Goal: Book appointment/travel/reservation

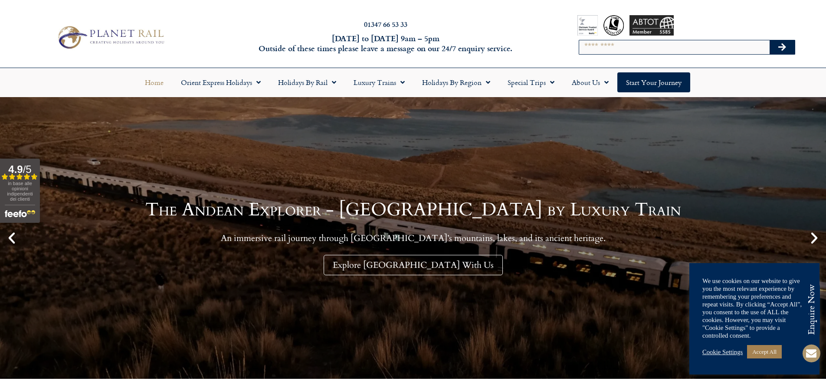
click at [812, 239] on icon "Next slide" at bounding box center [814, 238] width 15 height 15
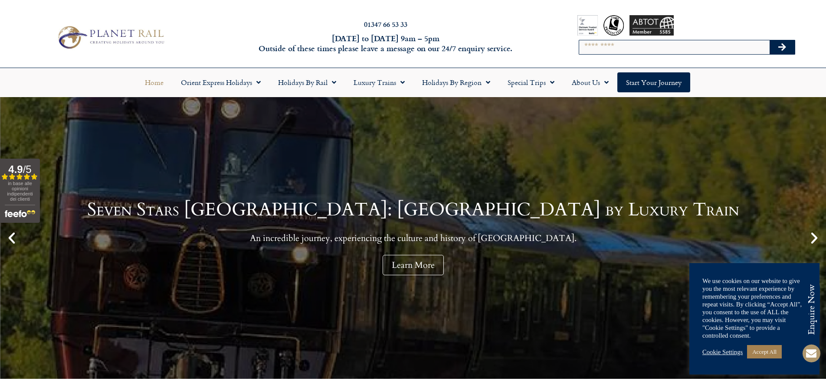
click at [812, 239] on icon "Next slide" at bounding box center [814, 238] width 15 height 15
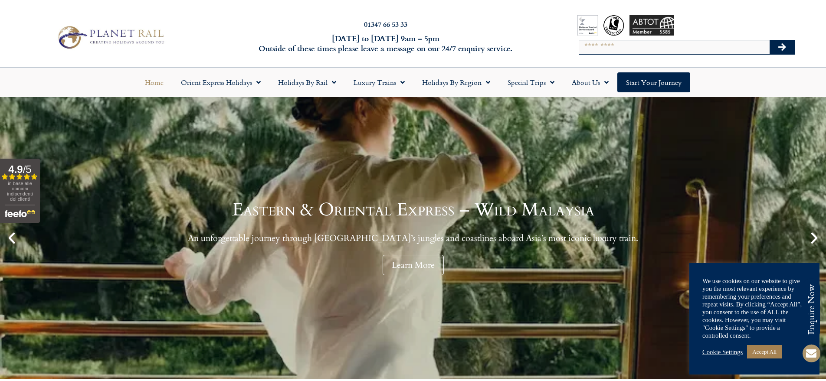
click at [812, 239] on icon "Next slide" at bounding box center [814, 238] width 15 height 15
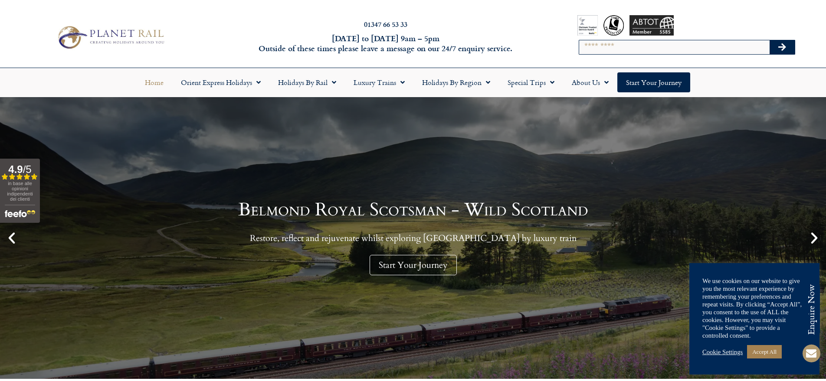
click at [812, 239] on icon "Next slide" at bounding box center [814, 238] width 15 height 15
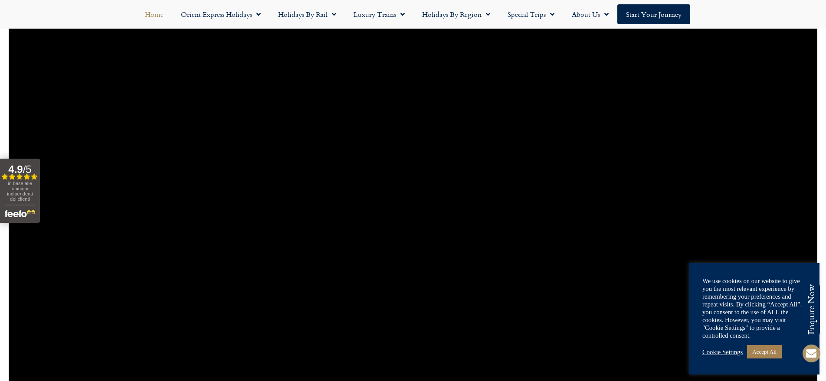
scroll to position [738, 0]
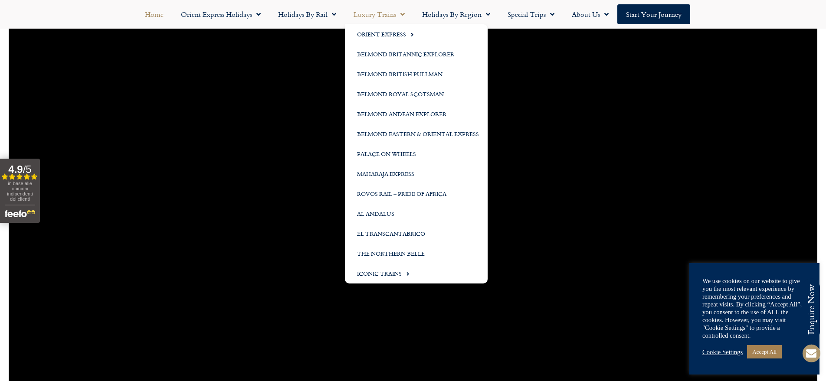
click at [405, 11] on link "Luxury Trains" at bounding box center [379, 14] width 69 height 20
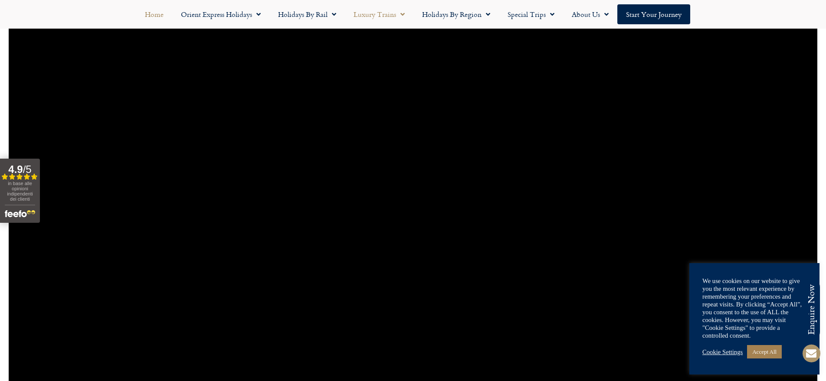
click at [405, 11] on link "Luxury Trains" at bounding box center [379, 14] width 69 height 20
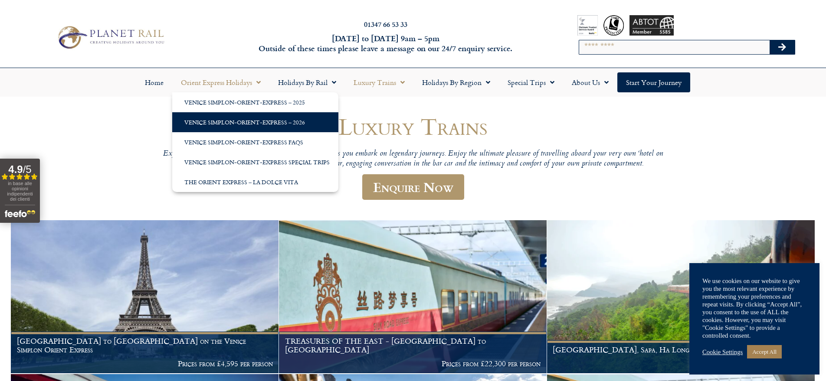
click at [242, 123] on link "Venice Simplon-Orient-Express – 2026" at bounding box center [255, 122] width 166 height 20
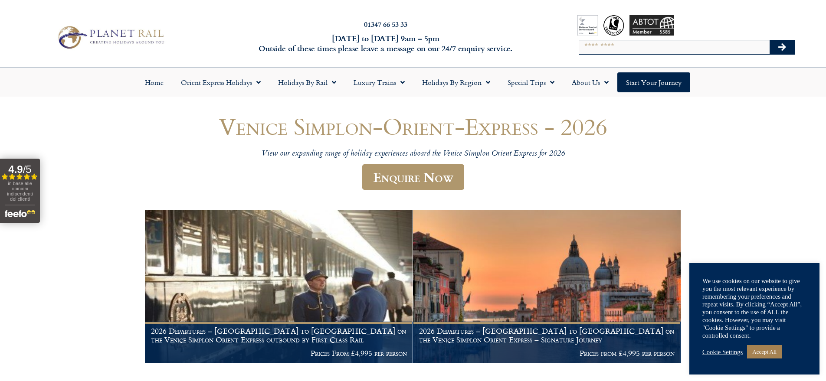
scroll to position [130, 0]
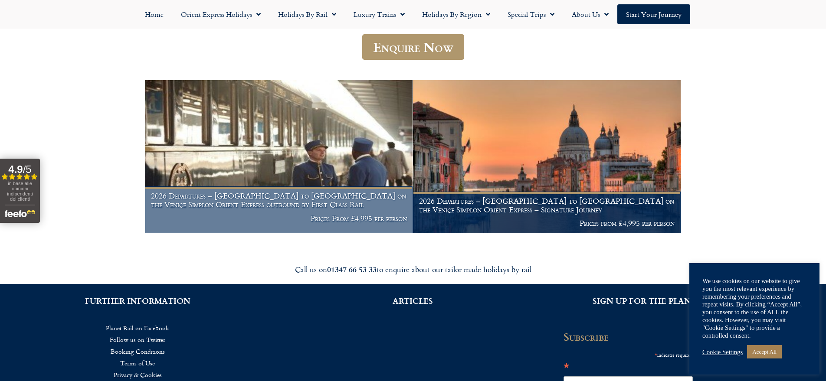
click at [276, 195] on h1 "2026 Departures – Venice to London on the Venice Simplon Orient Express outboun…" at bounding box center [279, 200] width 256 height 17
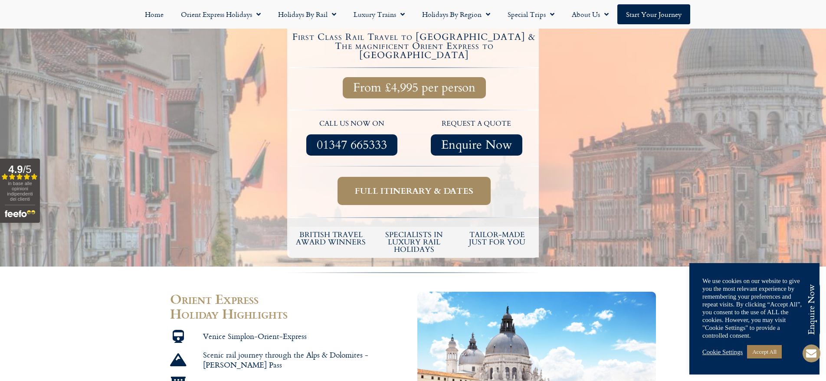
scroll to position [347, 0]
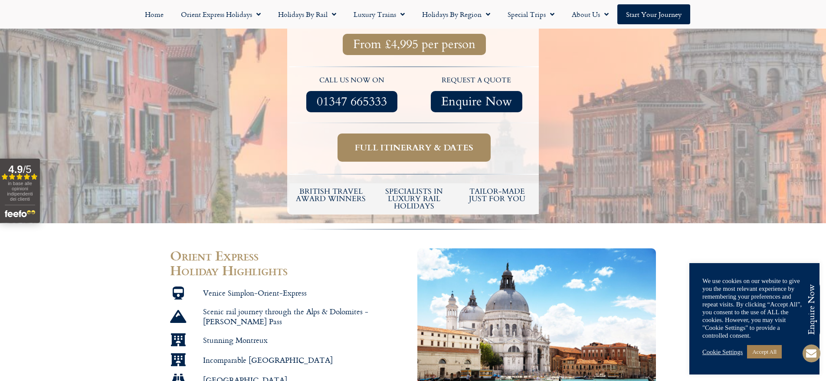
click at [440, 142] on span "Full itinerary & dates" at bounding box center [414, 147] width 118 height 11
